Goal: Transaction & Acquisition: Book appointment/travel/reservation

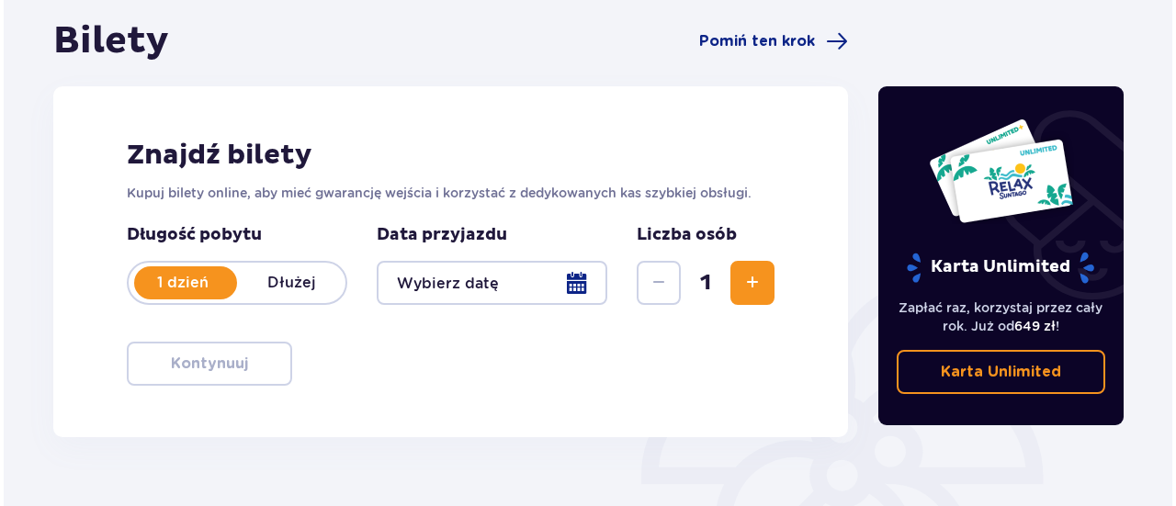
scroll to position [184, 0]
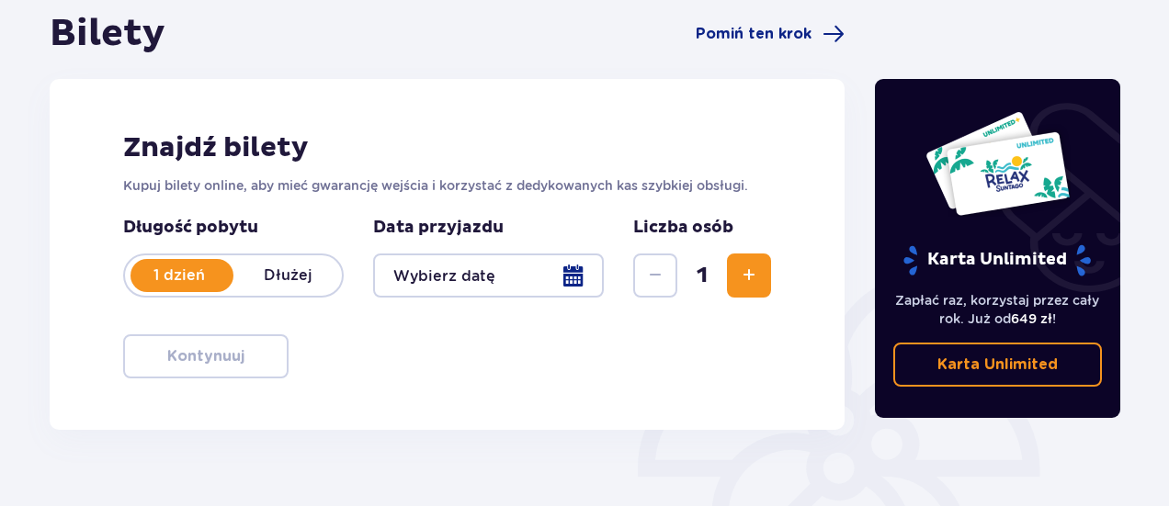
click at [582, 279] on div at bounding box center [488, 276] width 231 height 44
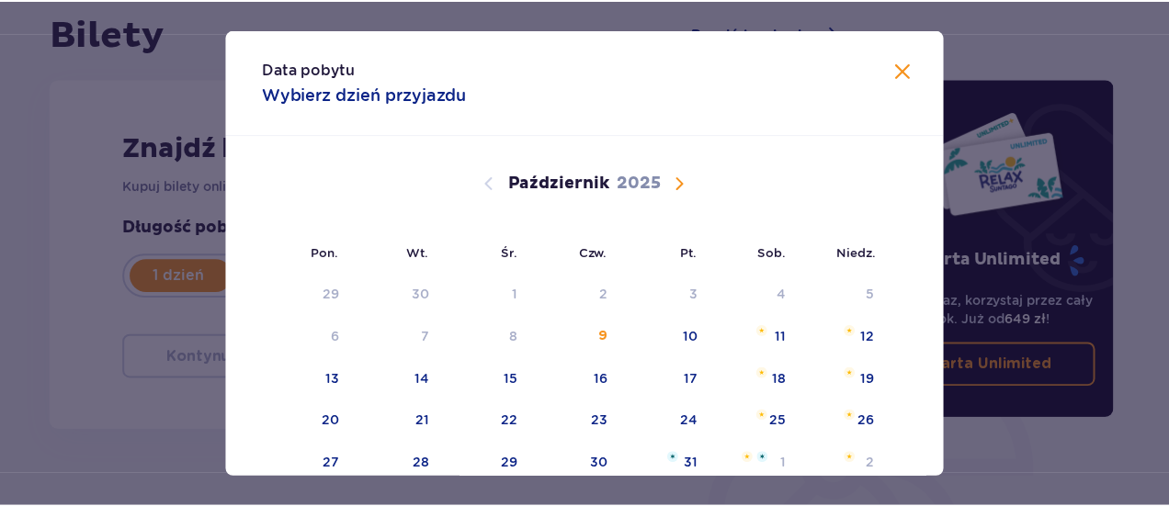
scroll to position [92, 0]
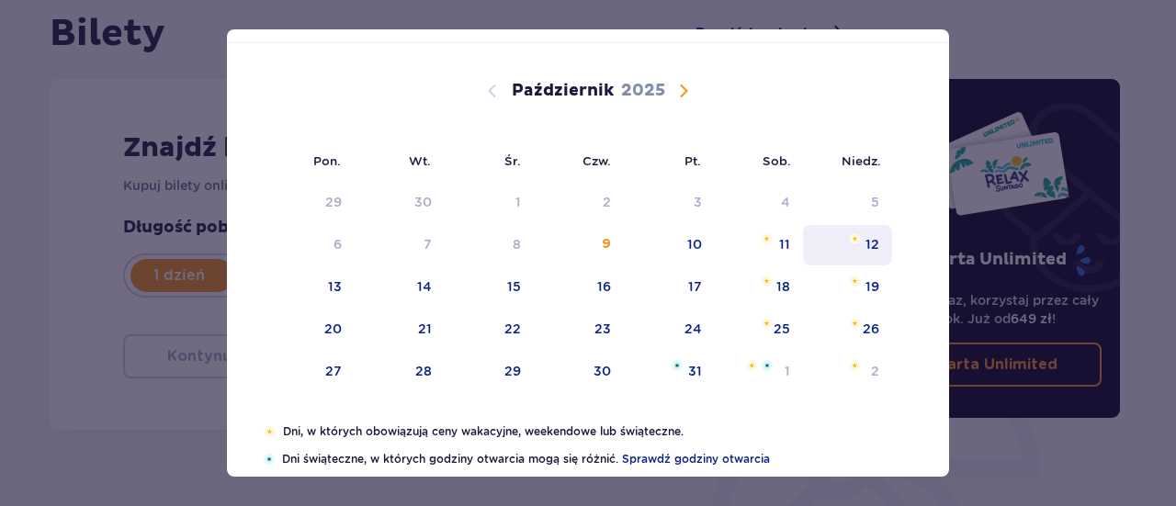
click at [841, 243] on div "12" at bounding box center [847, 245] width 89 height 40
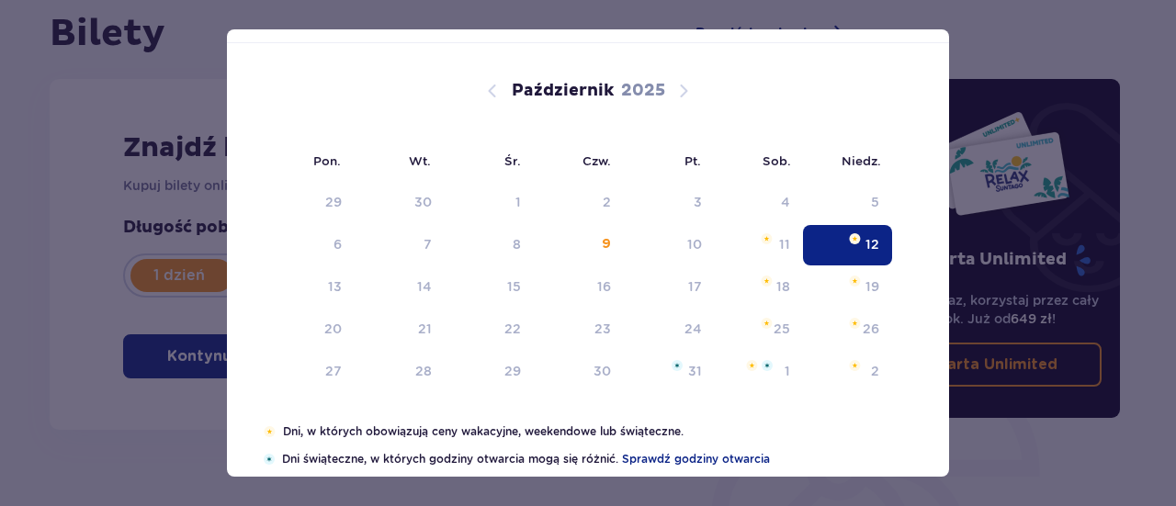
type input "[DATE]"
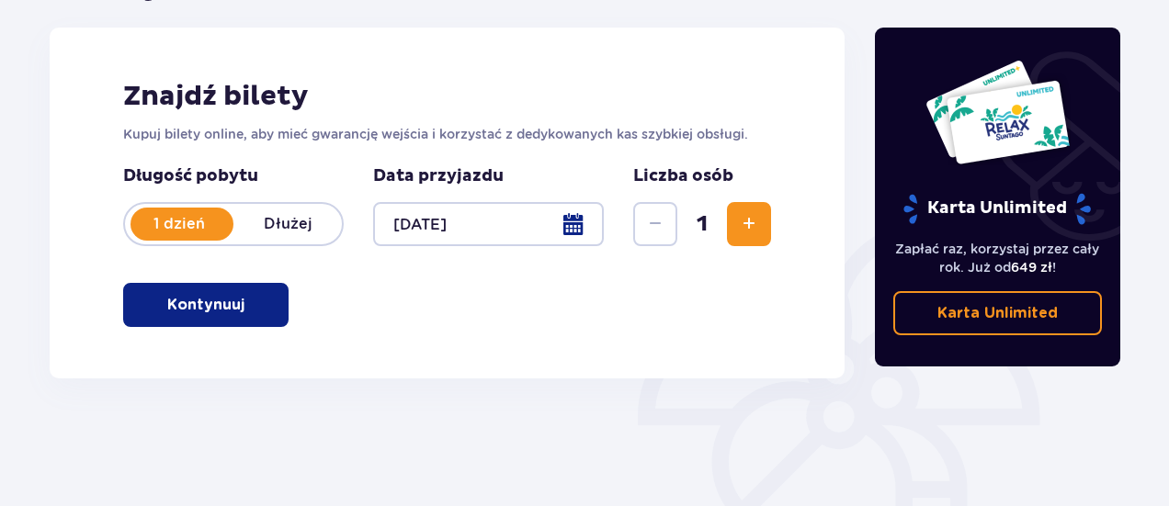
scroll to position [276, 0]
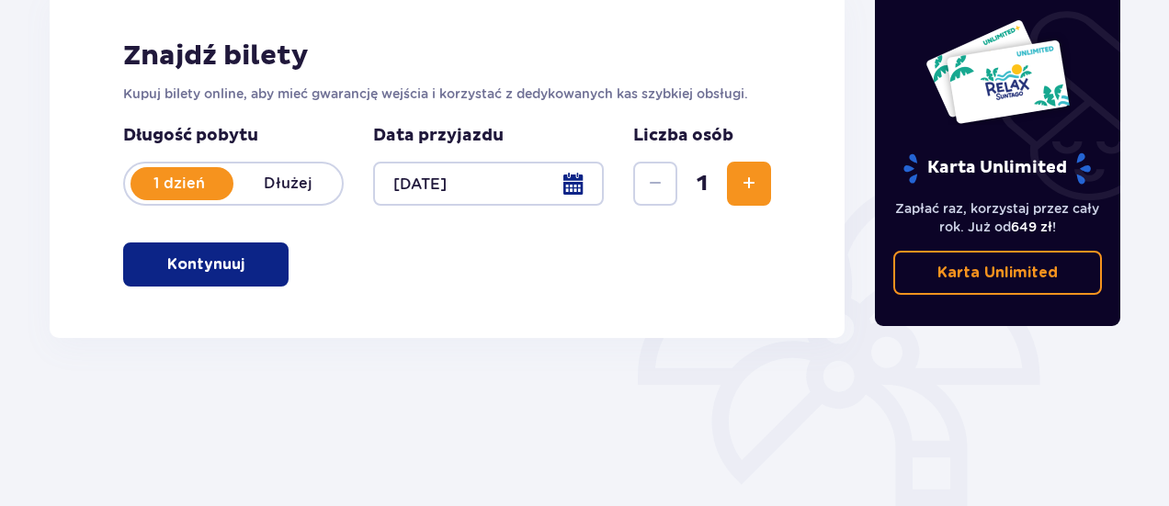
click at [748, 198] on button "Zwiększ" at bounding box center [749, 184] width 44 height 44
click at [243, 269] on span "button" at bounding box center [248, 265] width 22 height 22
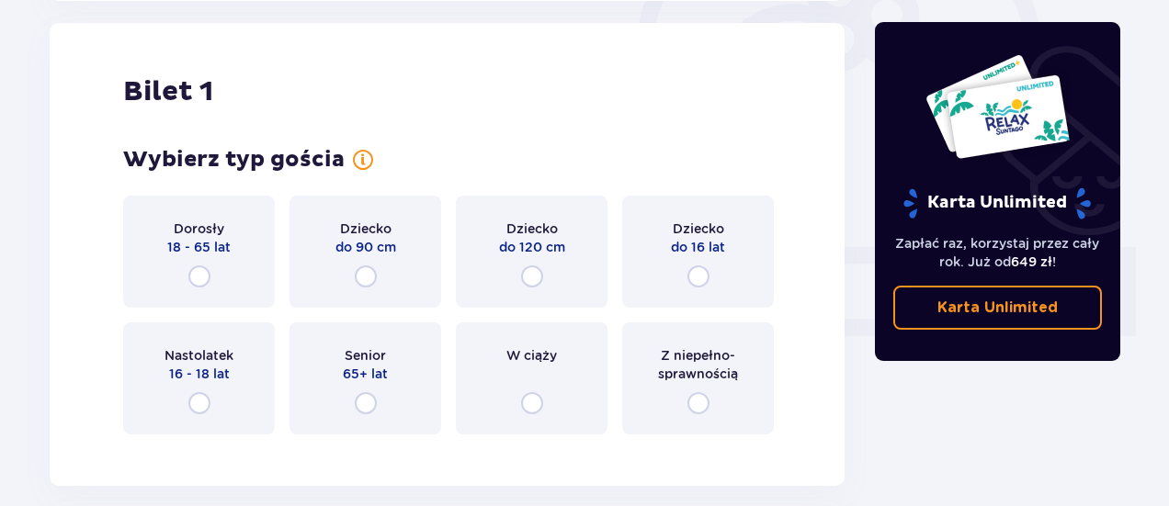
scroll to position [614, 0]
click at [483, 94] on div "Bilet 1" at bounding box center [447, 90] width 648 height 35
click at [202, 265] on input "radio" at bounding box center [199, 276] width 22 height 22
radio input "true"
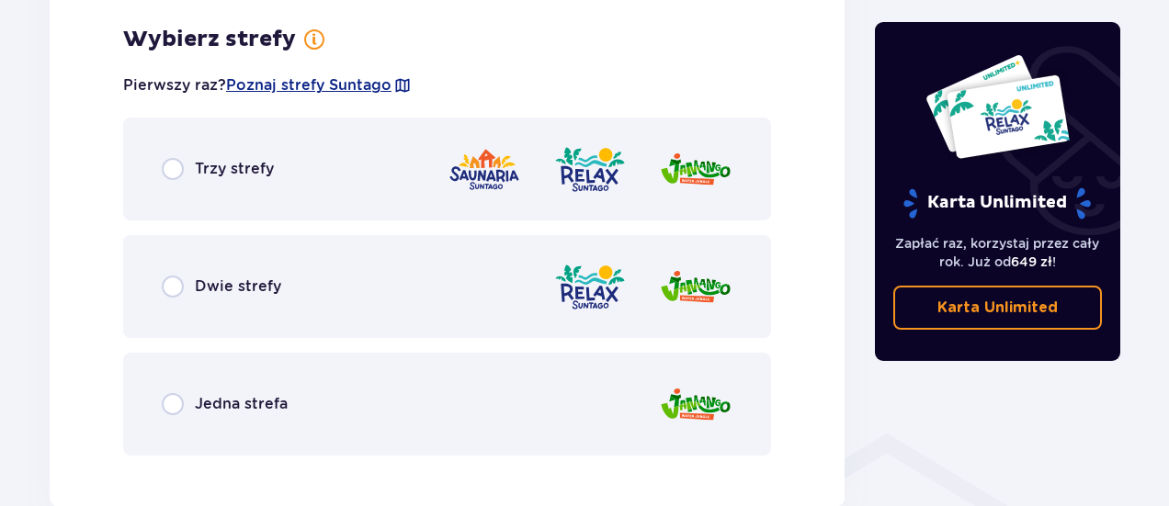
scroll to position [1062, 0]
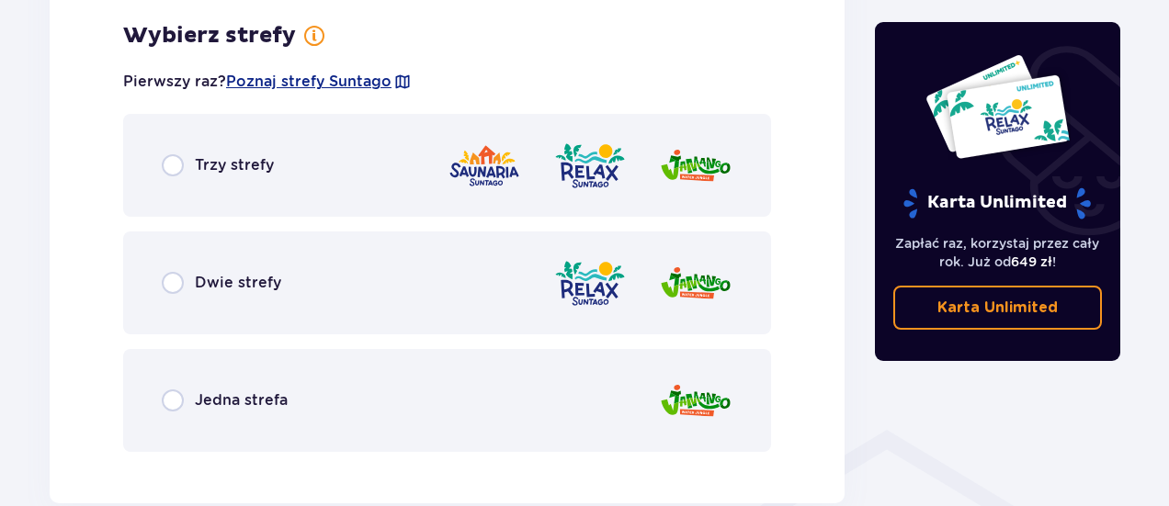
click at [171, 284] on input "radio" at bounding box center [173, 283] width 22 height 22
radio input "true"
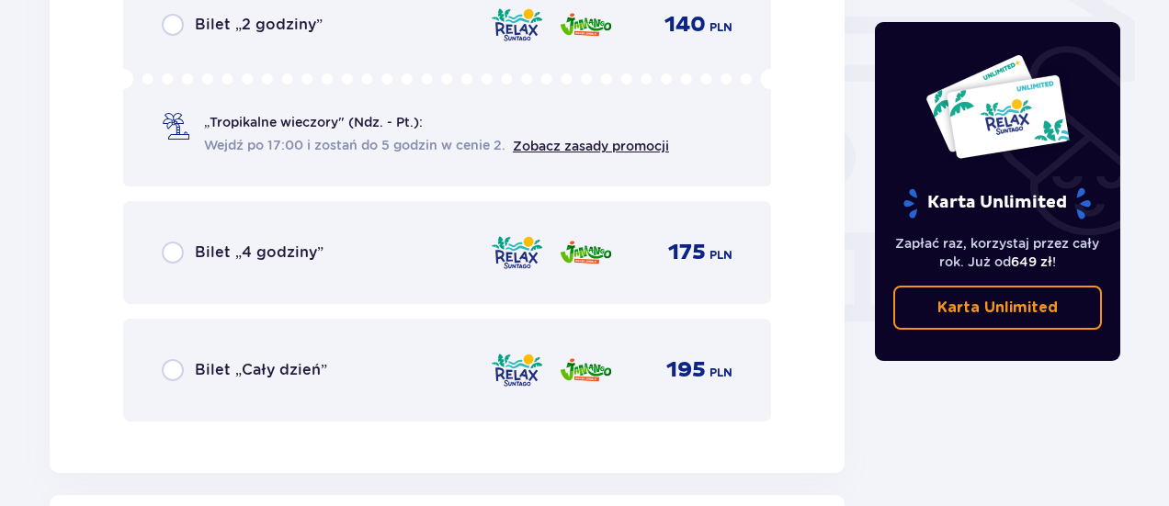
scroll to position [1529, 0]
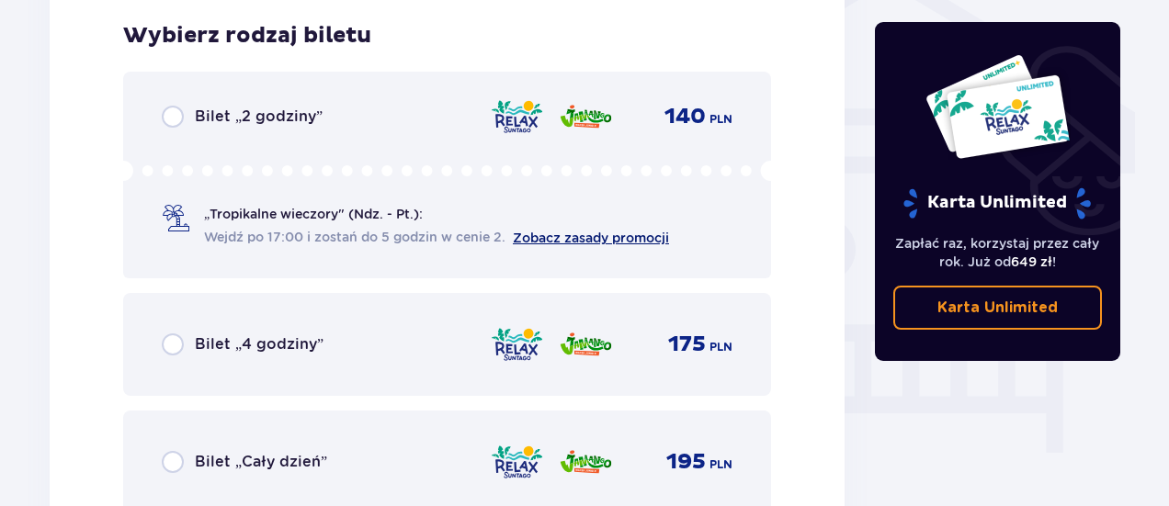
click at [571, 239] on link "Zobacz zasady promocji" at bounding box center [591, 238] width 156 height 15
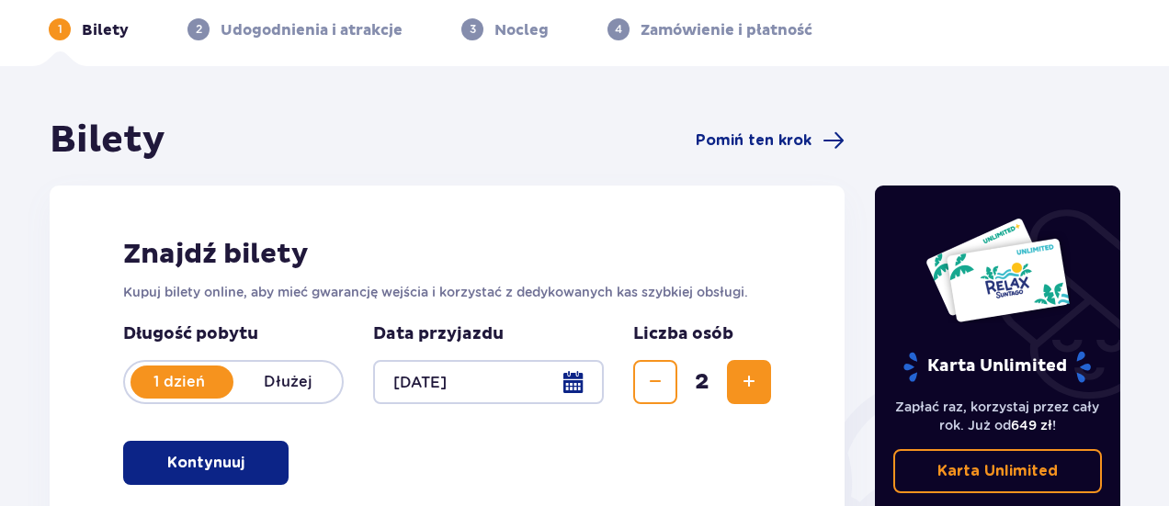
scroll to position [0, 0]
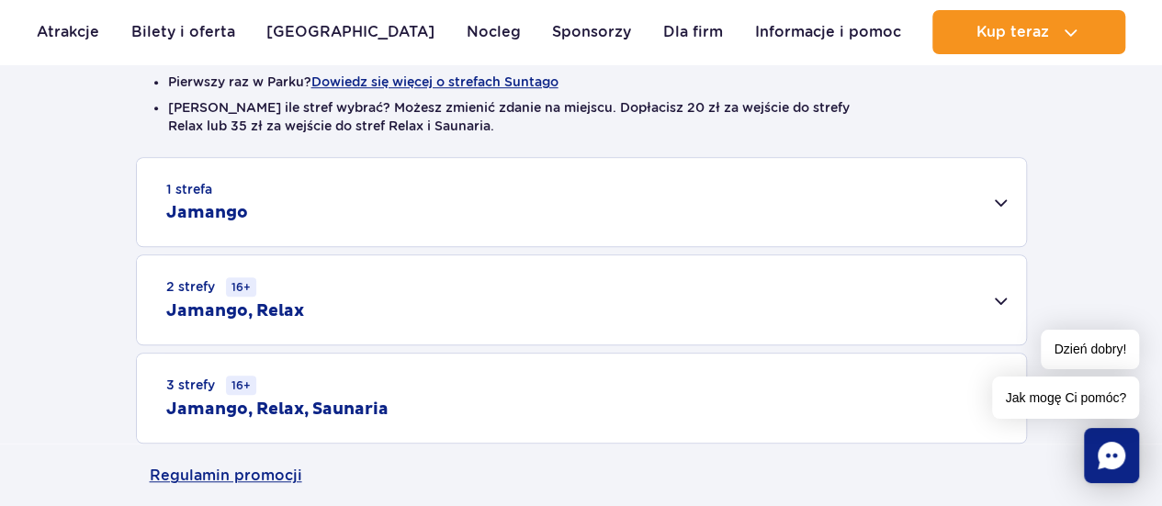
scroll to position [551, 0]
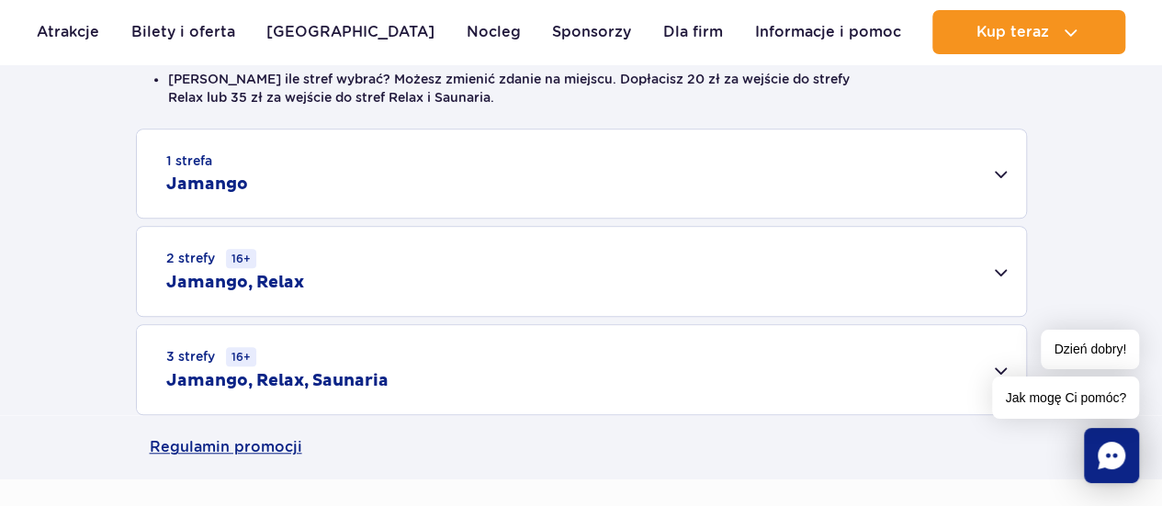
click at [698, 266] on div "2 strefy 16+ Jamango, Relax" at bounding box center [581, 271] width 889 height 89
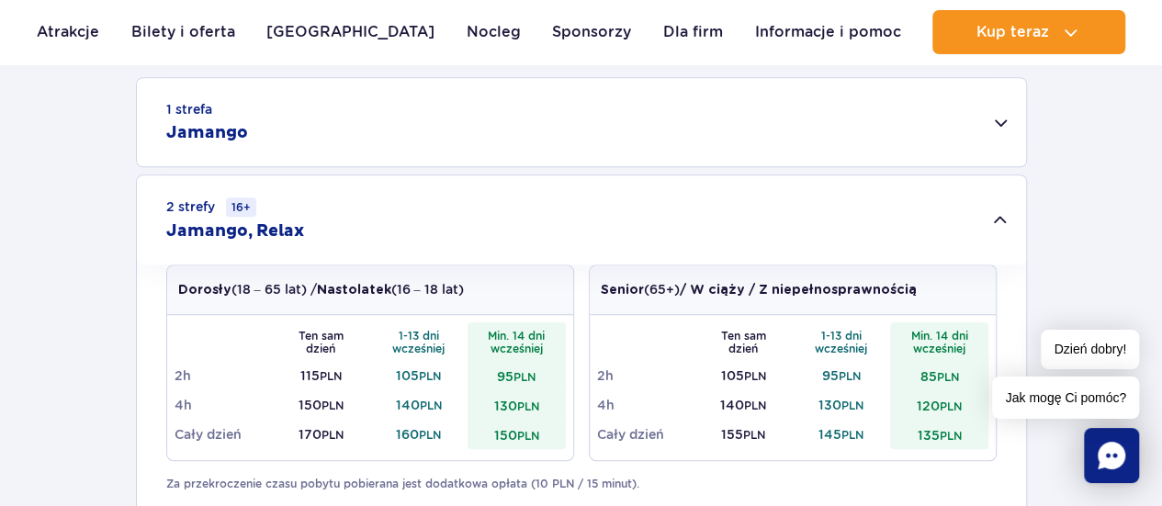
scroll to position [643, 0]
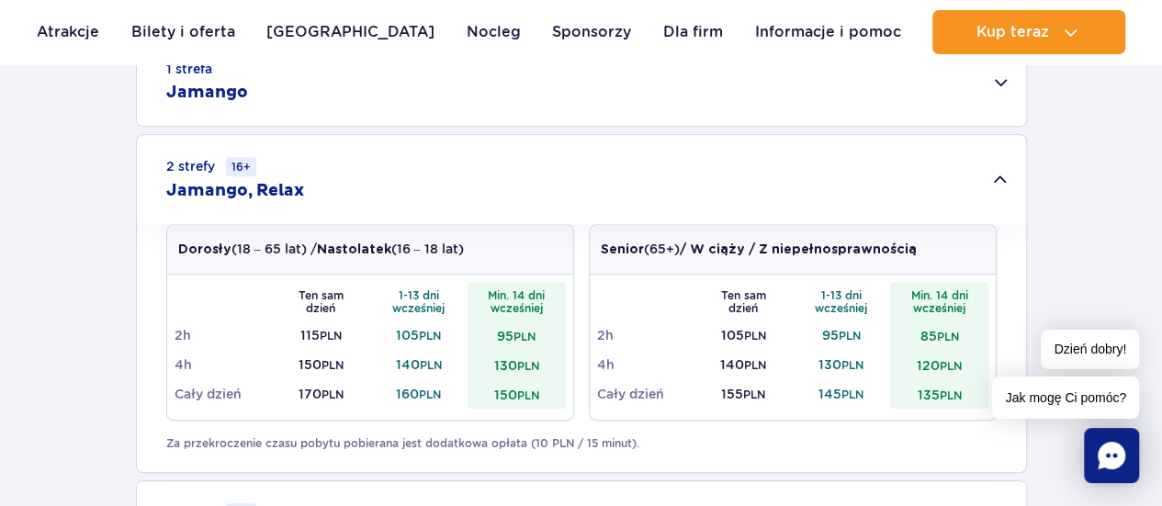
click at [283, 161] on div "2 strefy 16+ Jamango, Relax" at bounding box center [581, 179] width 889 height 89
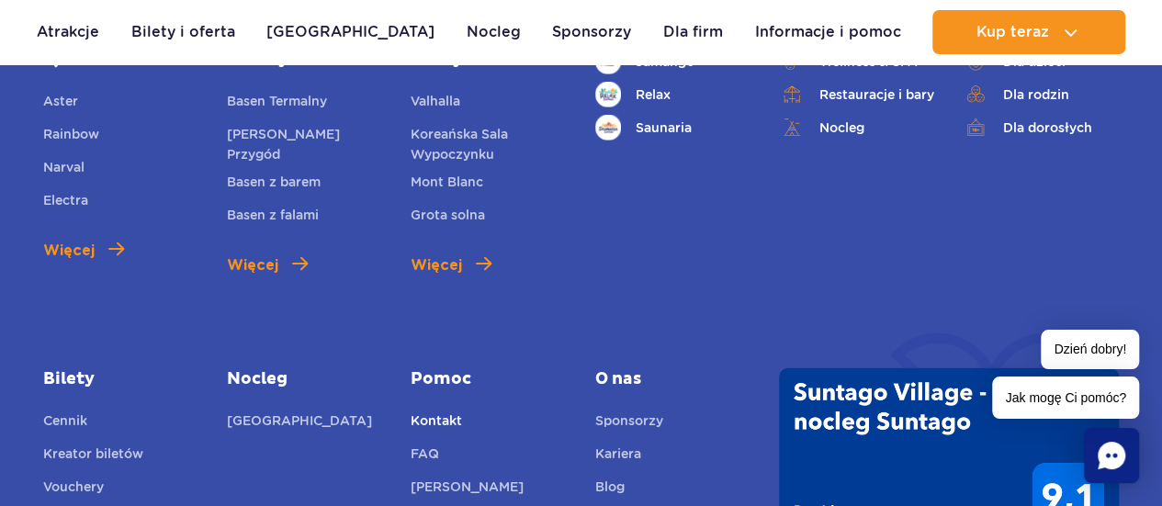
scroll to position [2389, 0]
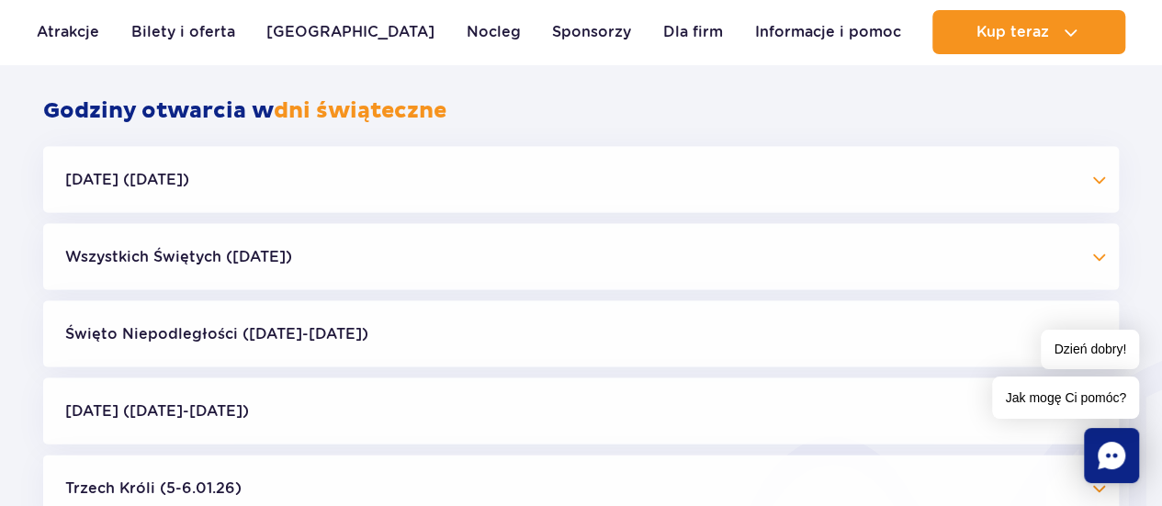
scroll to position [1746, 0]
